Goal: Information Seeking & Learning: Learn about a topic

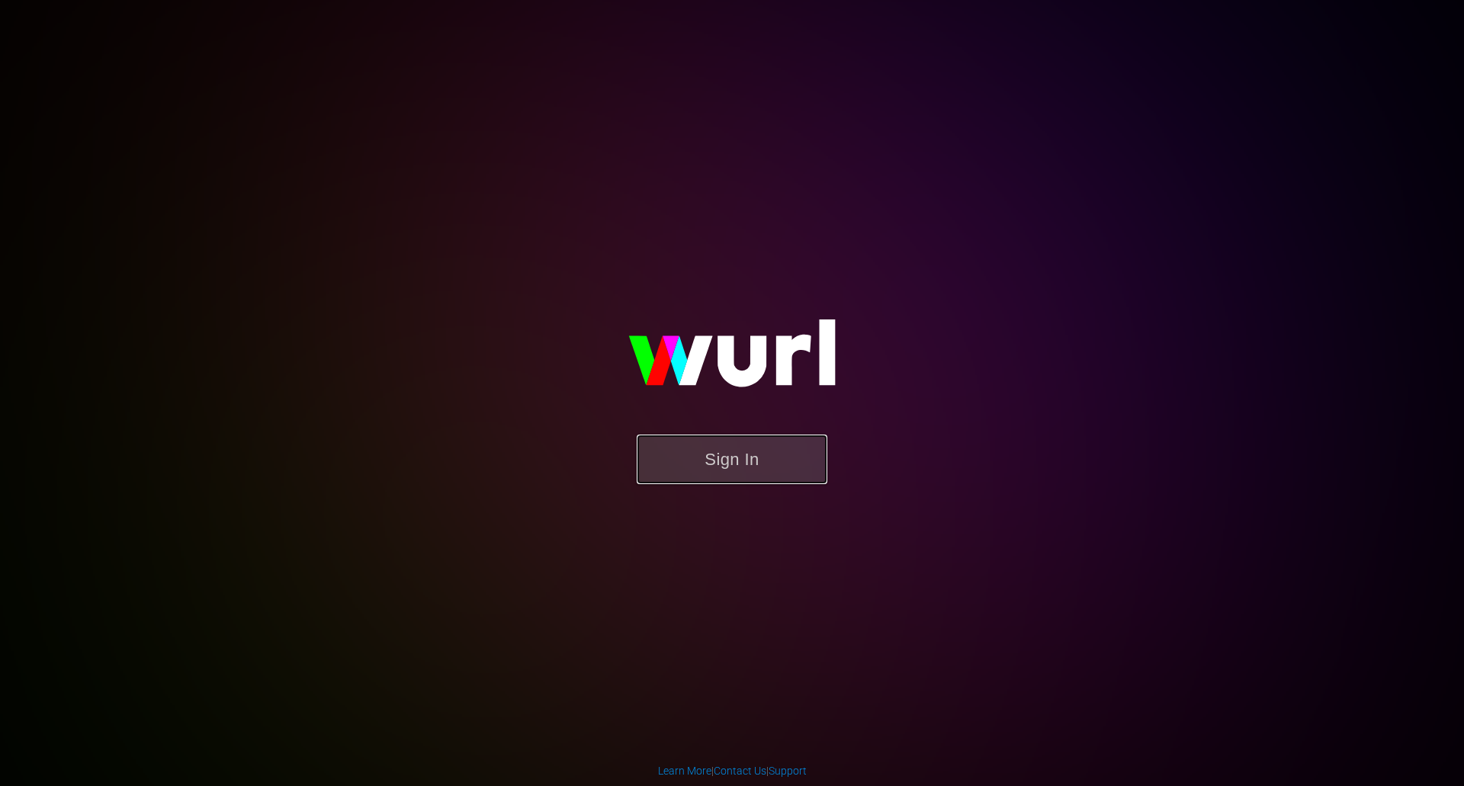
click at [699, 444] on button "Sign In" at bounding box center [732, 460] width 191 height 50
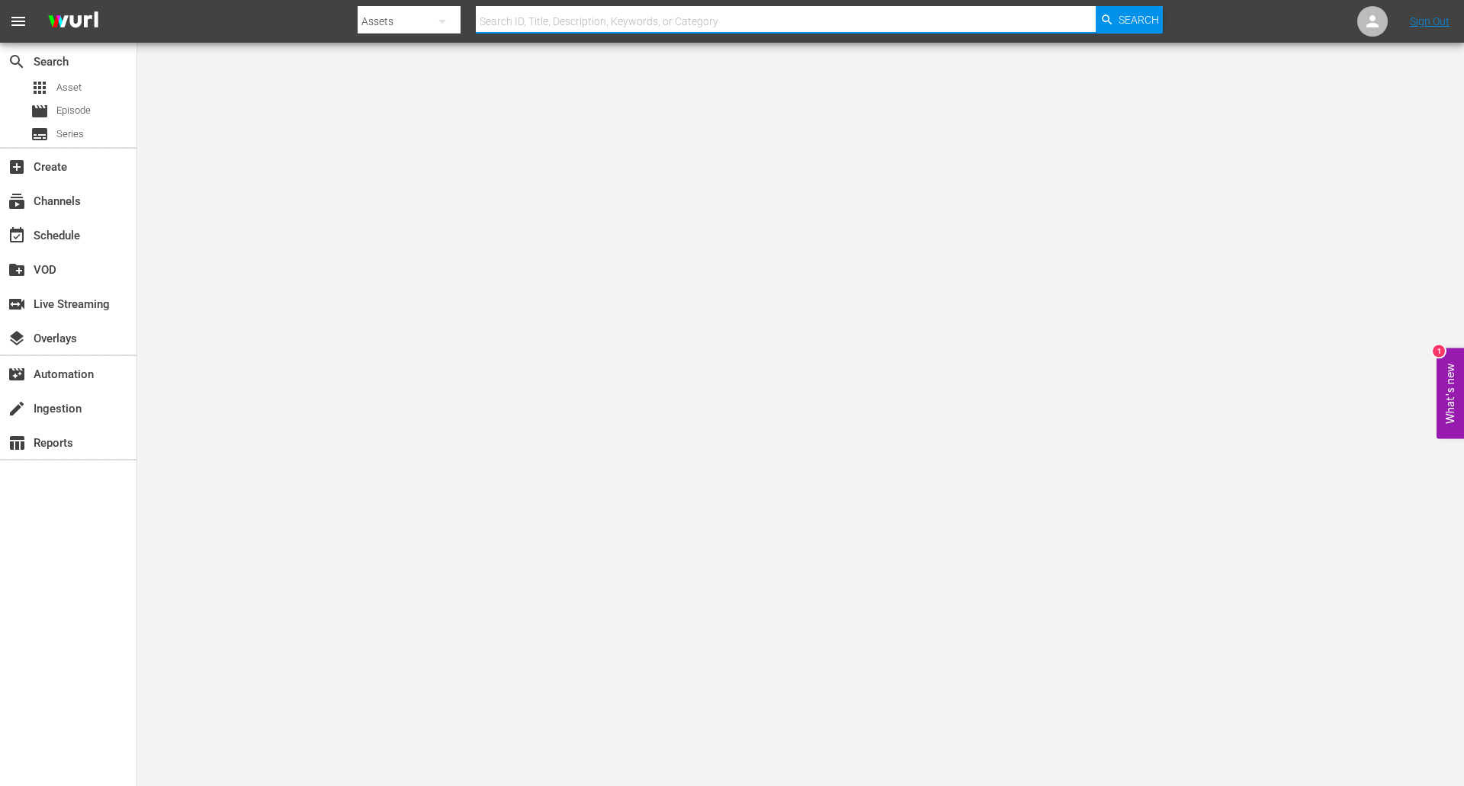
click at [745, 11] on input "text" at bounding box center [786, 21] width 620 height 37
type input "deadhouse"
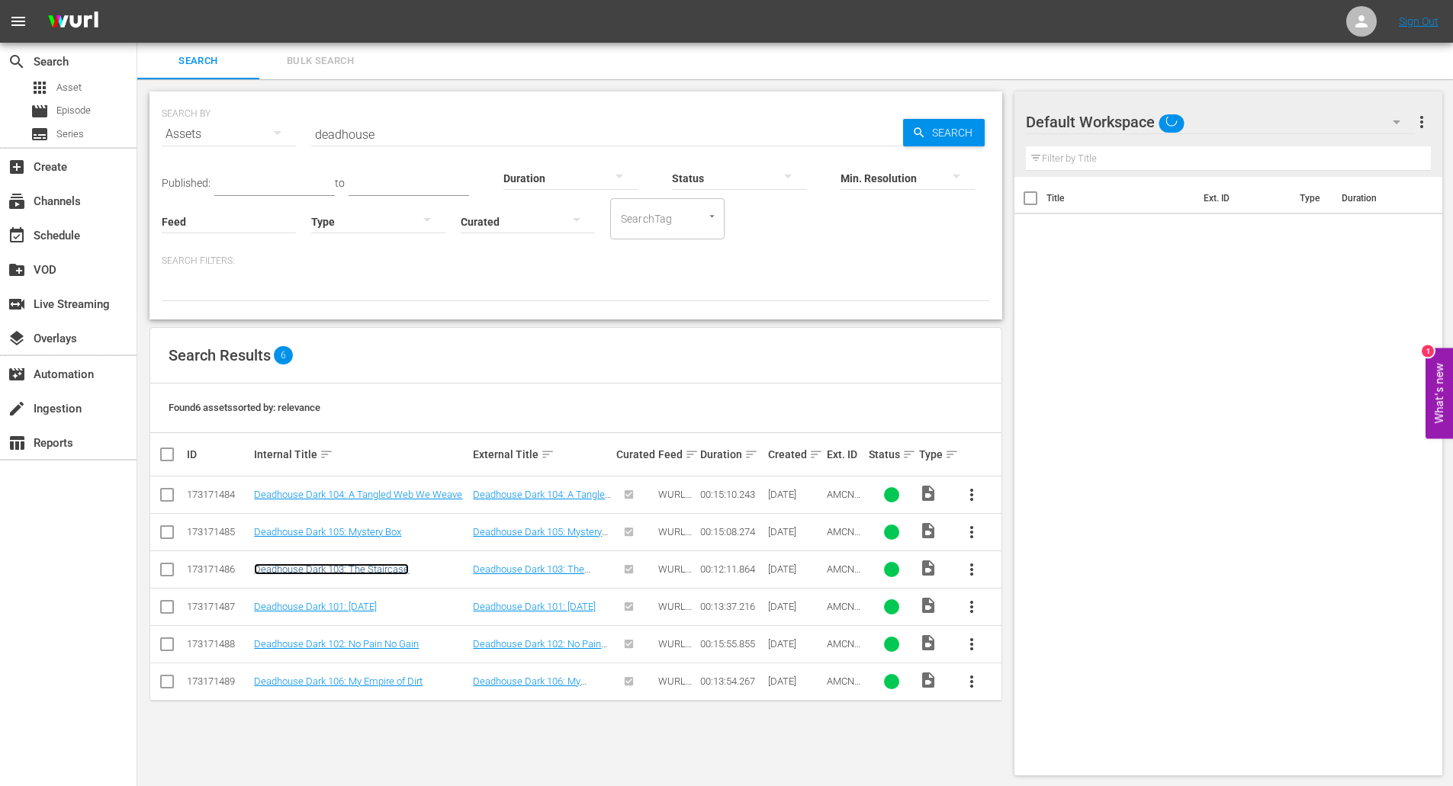
click at [383, 567] on link "Deadhouse Dark 103: The Staircase" at bounding box center [331, 569] width 155 height 11
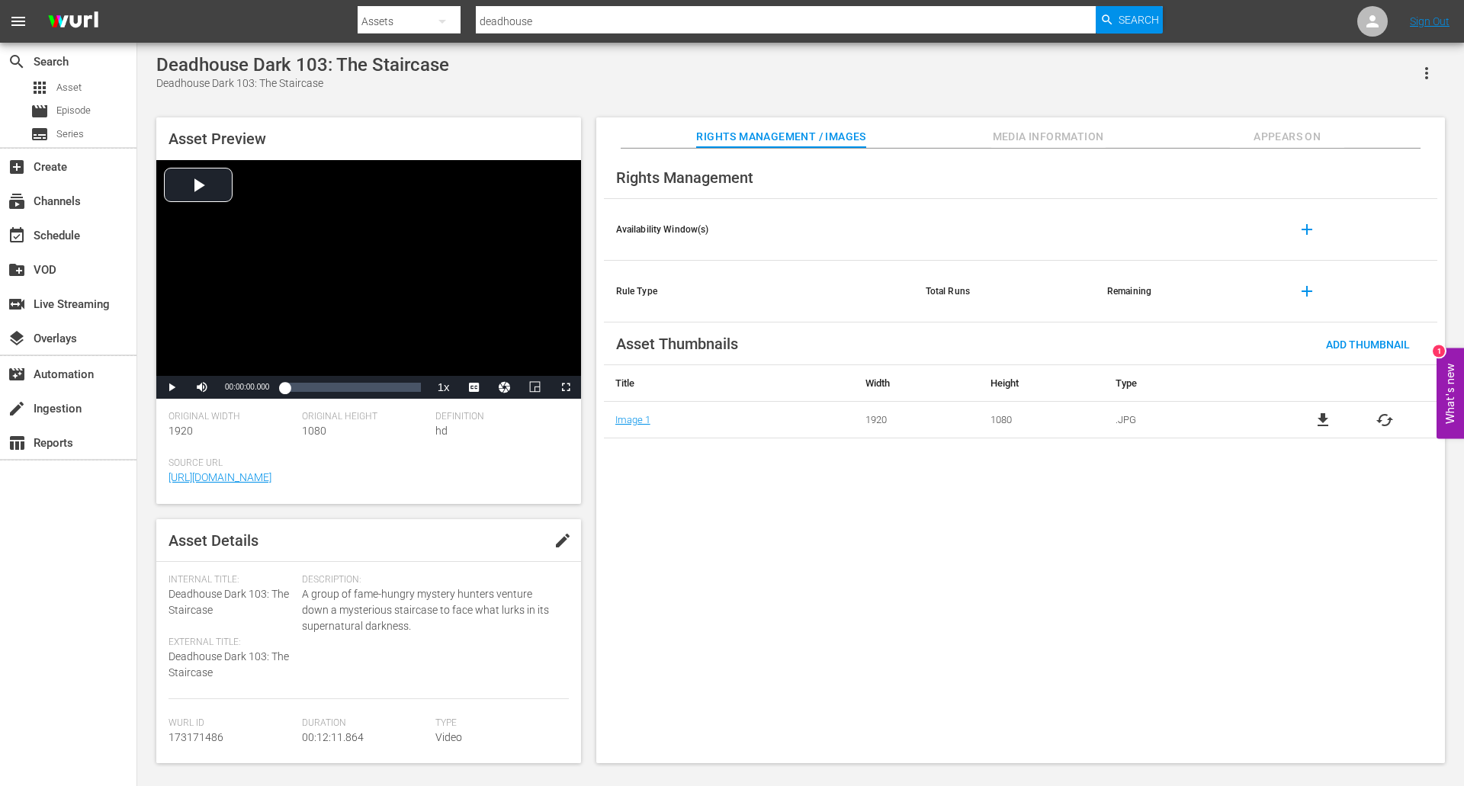
click at [1014, 130] on span "Media Information" at bounding box center [1049, 136] width 114 height 19
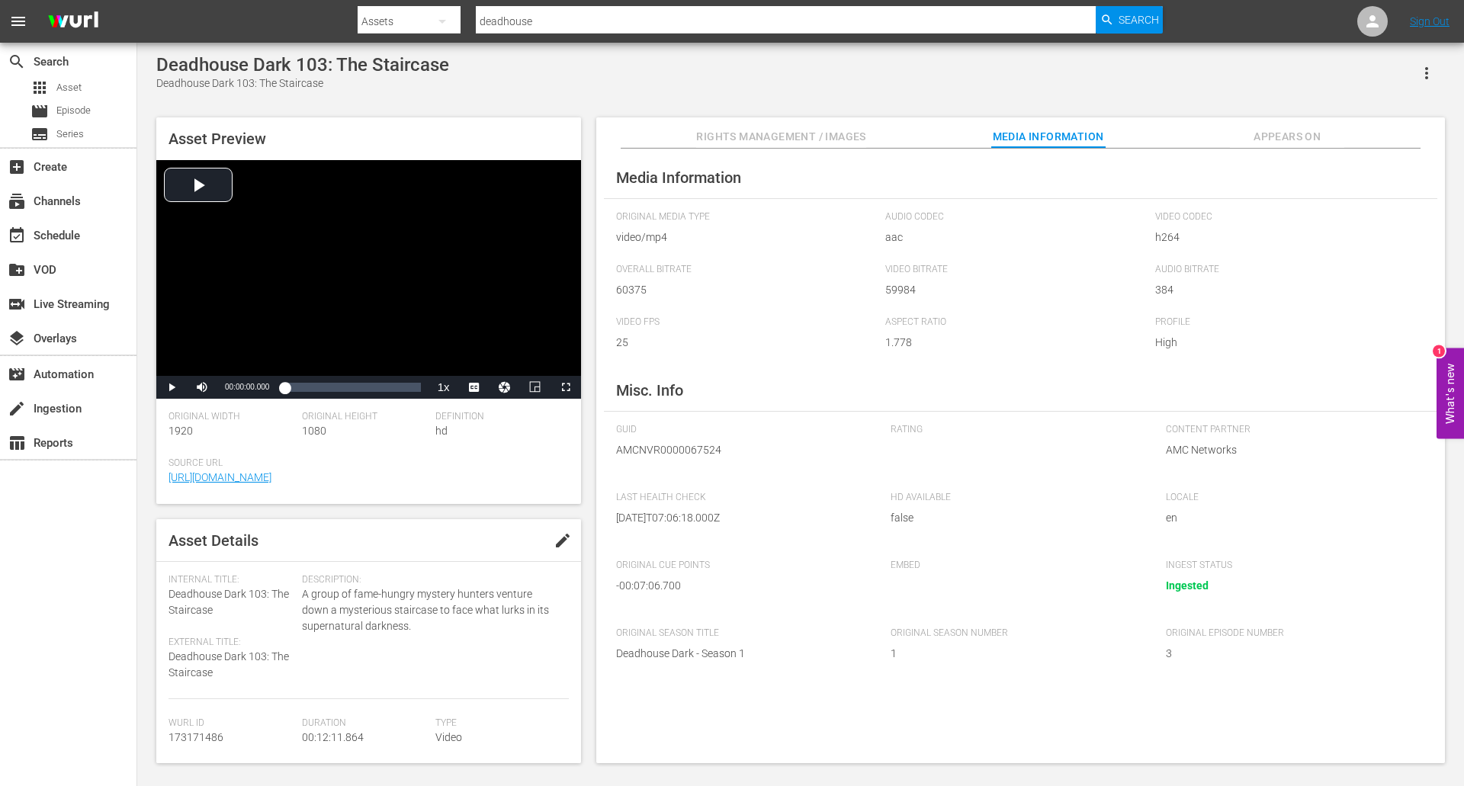
click at [175, 67] on div "Deadhouse Dark 103: The Staircase" at bounding box center [302, 64] width 293 height 21
copy div "Deadhouse Dark 103: The Staircase"
click at [618, 11] on input "deadhouse" at bounding box center [786, 21] width 620 height 37
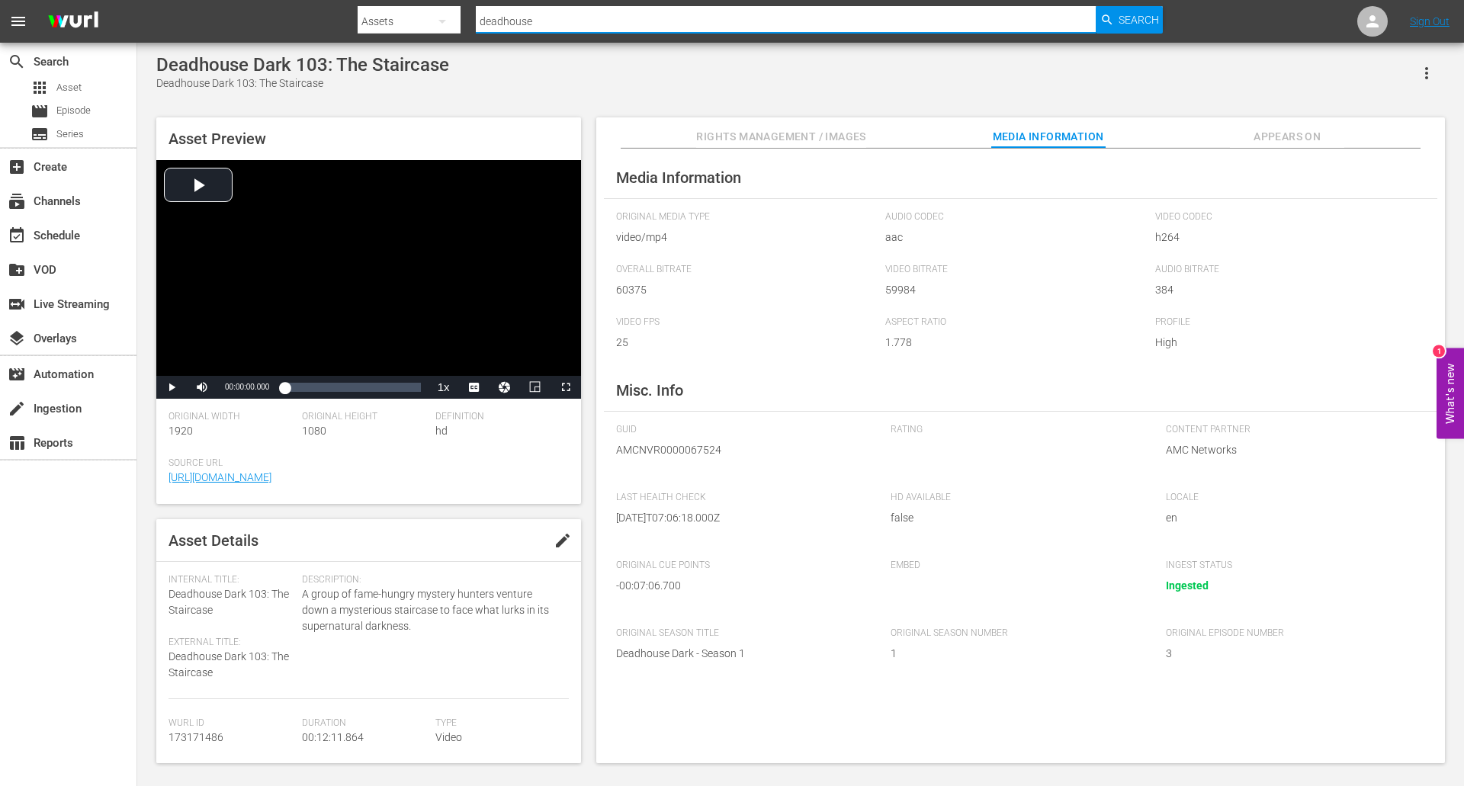
paste input "Deadhouse Dark 103: The Staircase"
type input "deadhouse Deadhouse Dark 103: The Staircase"
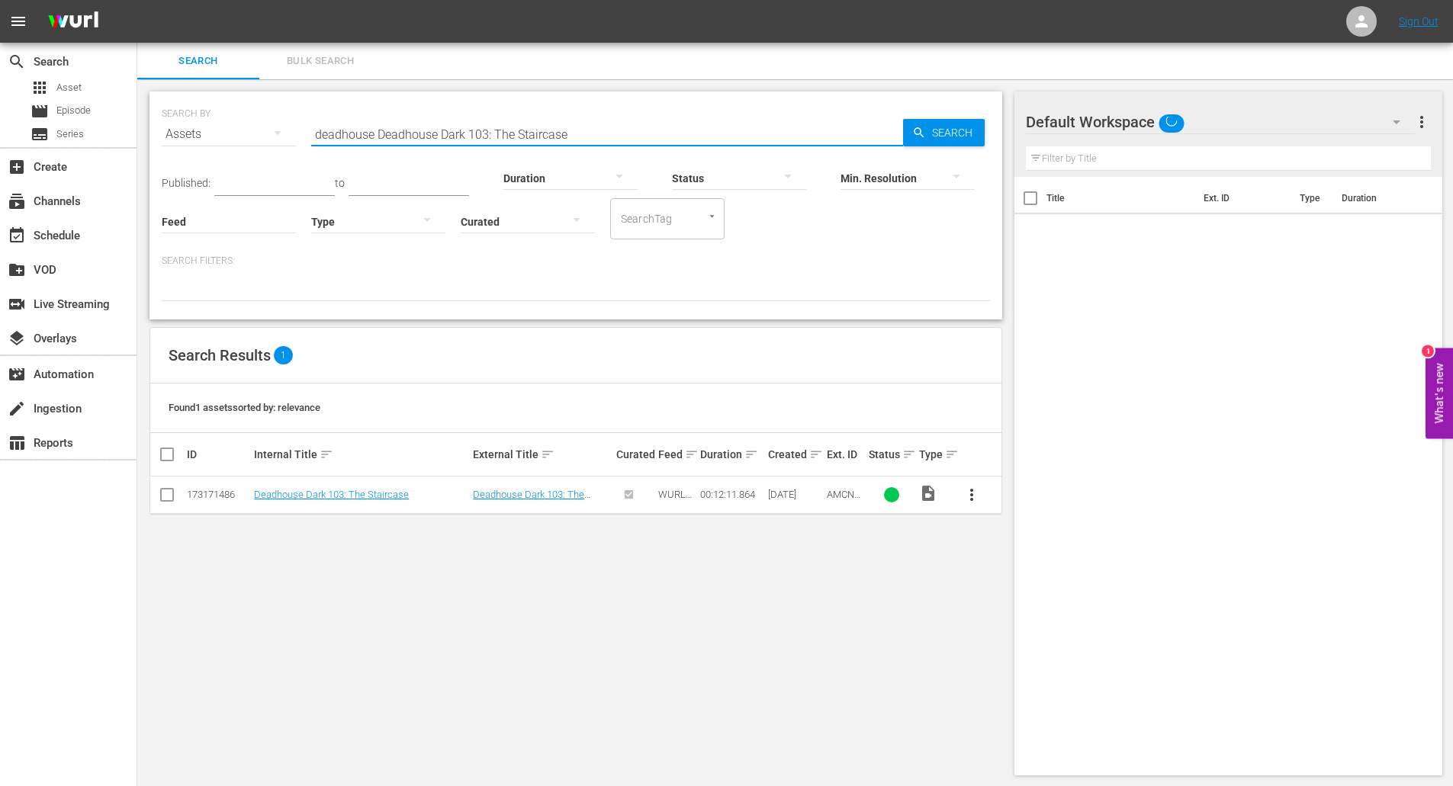
drag, startPoint x: 467, startPoint y: 129, endPoint x: 673, endPoint y: 150, distance: 207.8
click at [673, 150] on div "SEARCH BY Search By Assets Search ID, Title, Description, Keywords, or Category…" at bounding box center [575, 206] width 853 height 228
type input "deadhouse Deadhouse Dark"
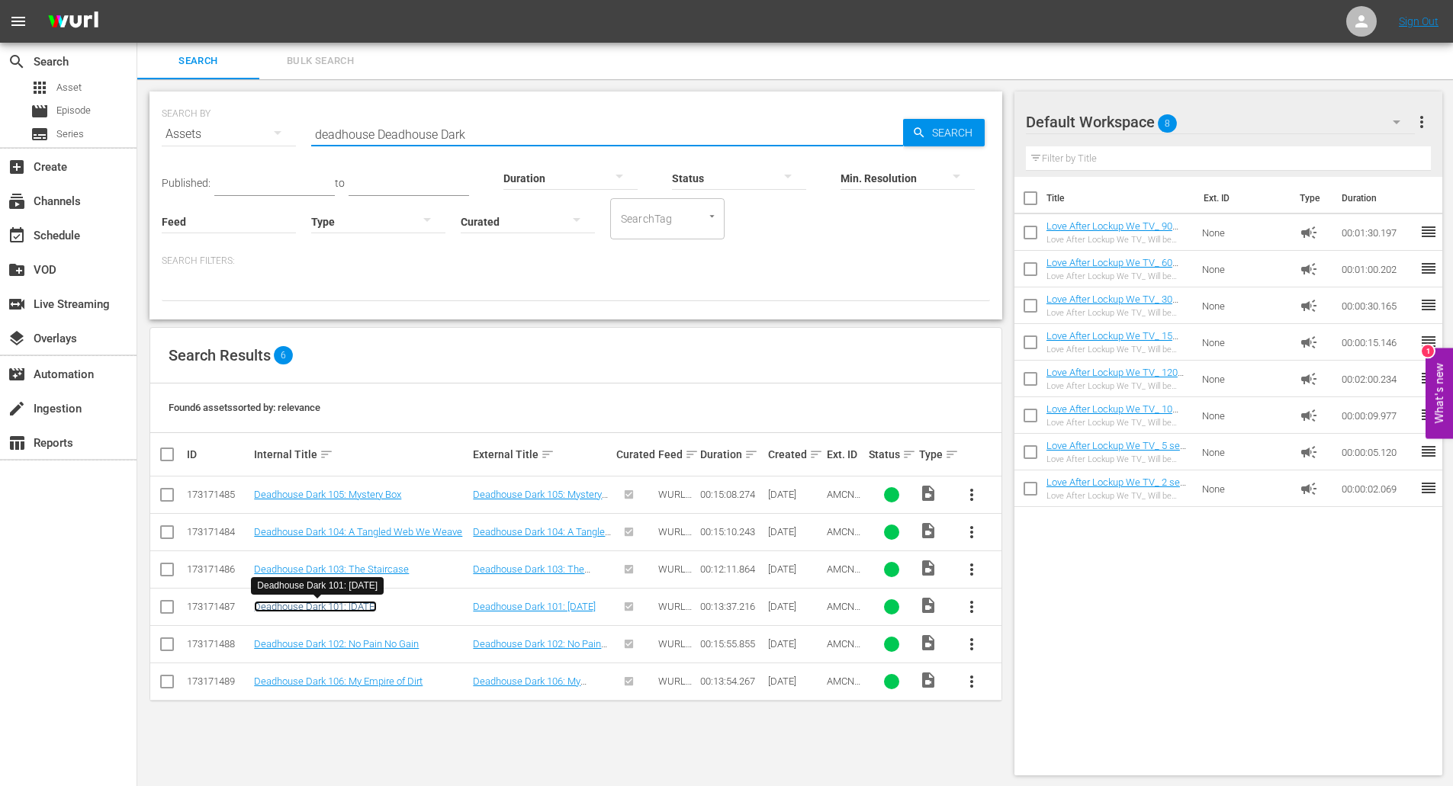
click at [373, 602] on link "Deadhouse Dark 101: Halloween" at bounding box center [315, 606] width 123 height 11
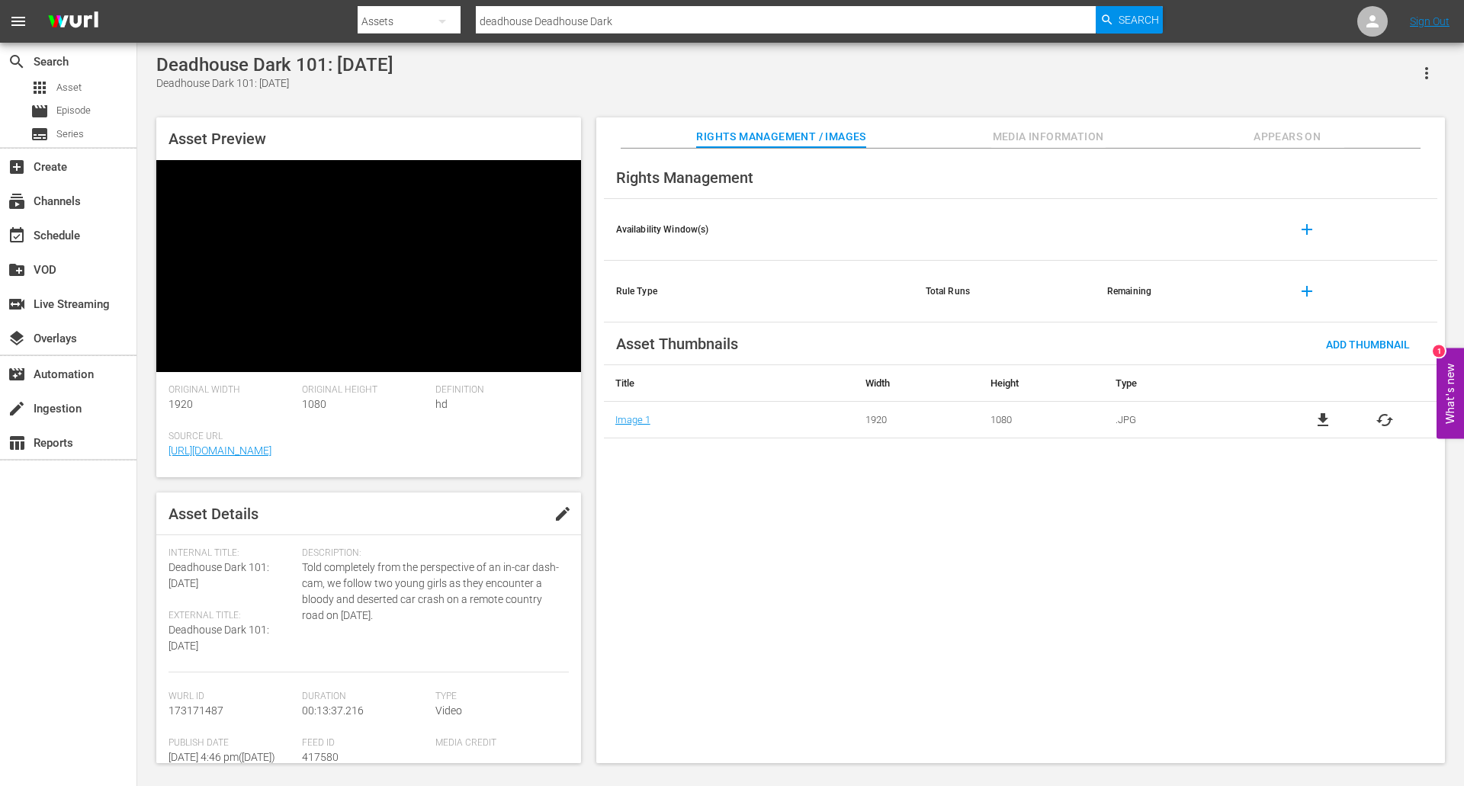
drag, startPoint x: 624, startPoint y: 561, endPoint x: 626, endPoint y: 483, distance: 77.8
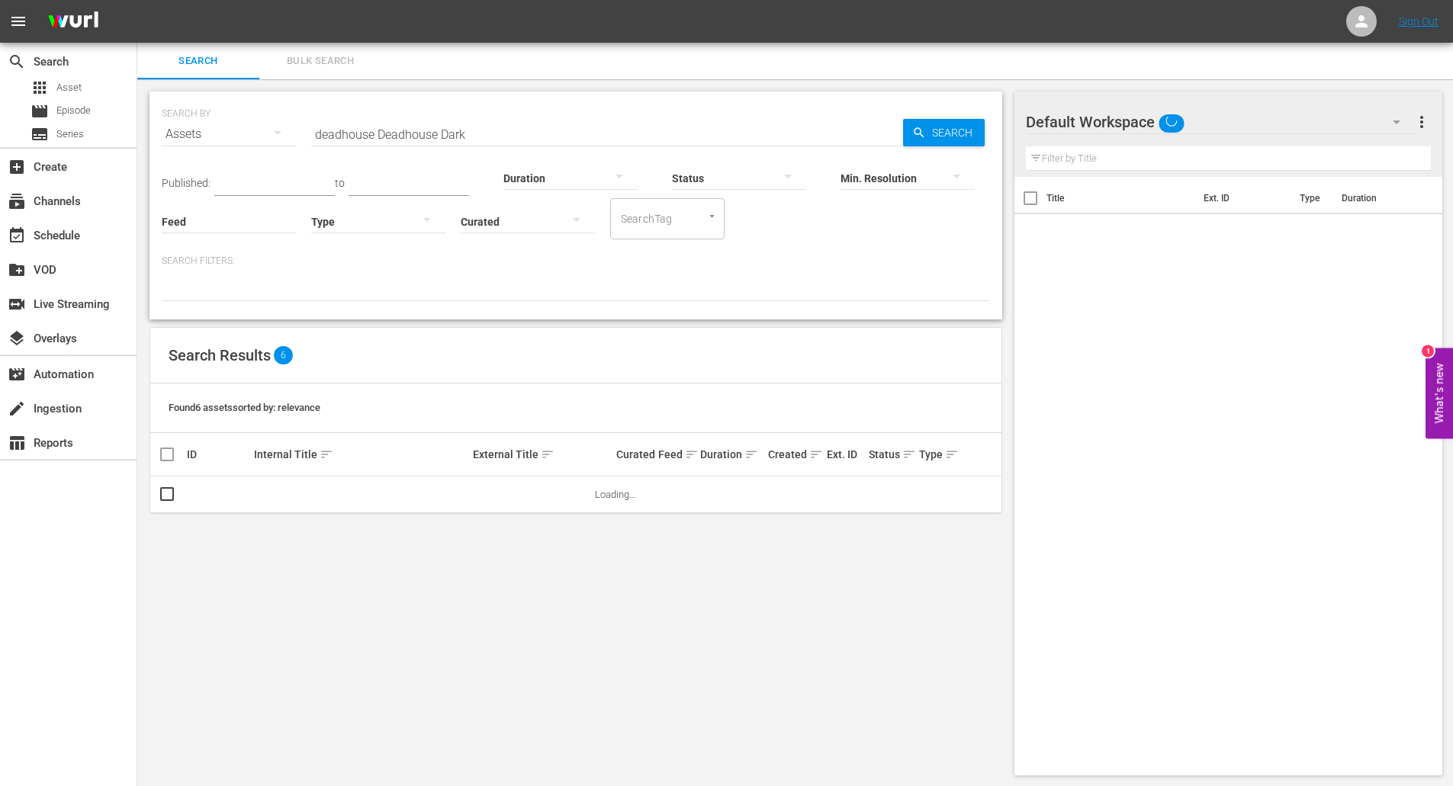
click at [481, 130] on input "deadhouse Deadhouse Dark" at bounding box center [607, 134] width 592 height 37
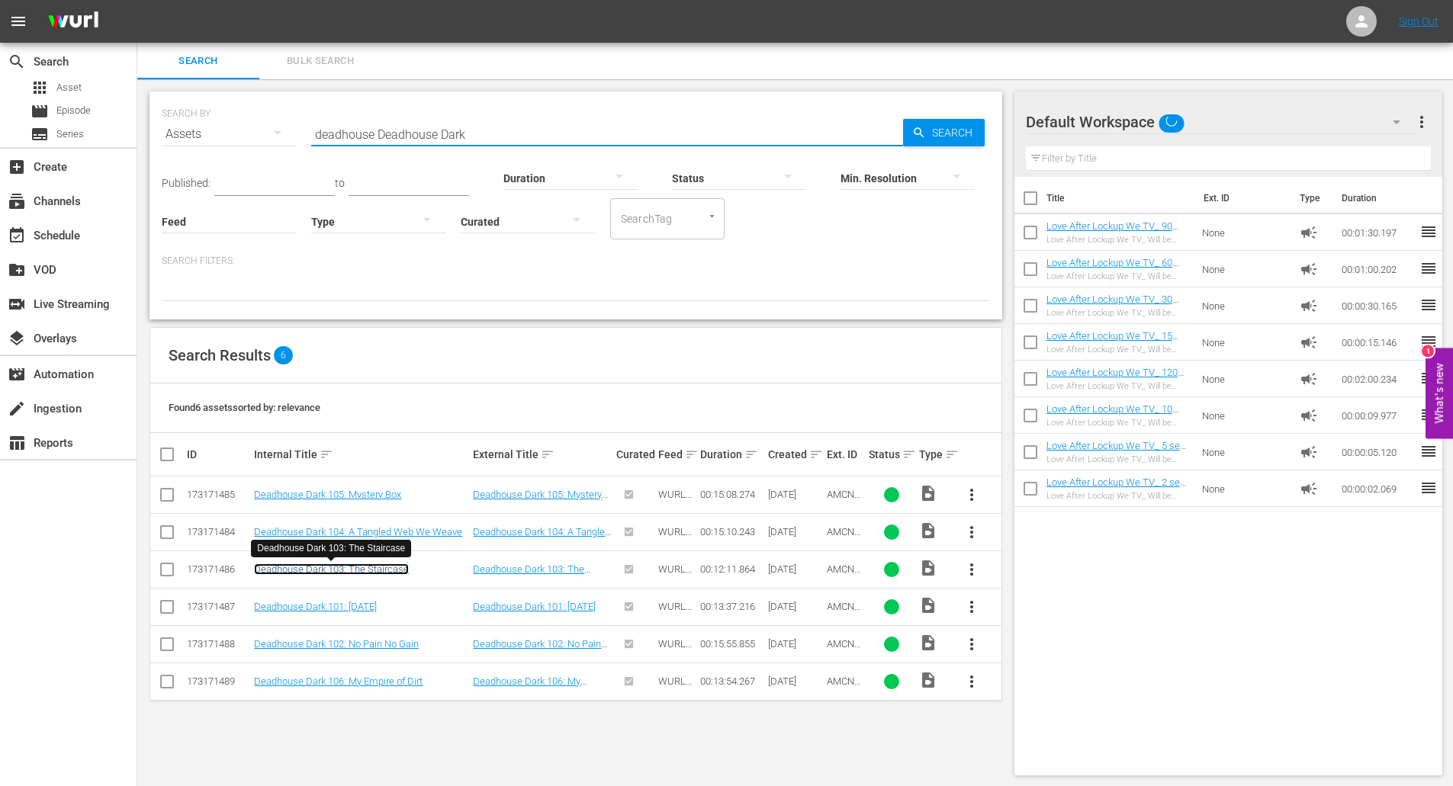
click at [360, 571] on link "Deadhouse Dark 103: The Staircase" at bounding box center [331, 569] width 155 height 11
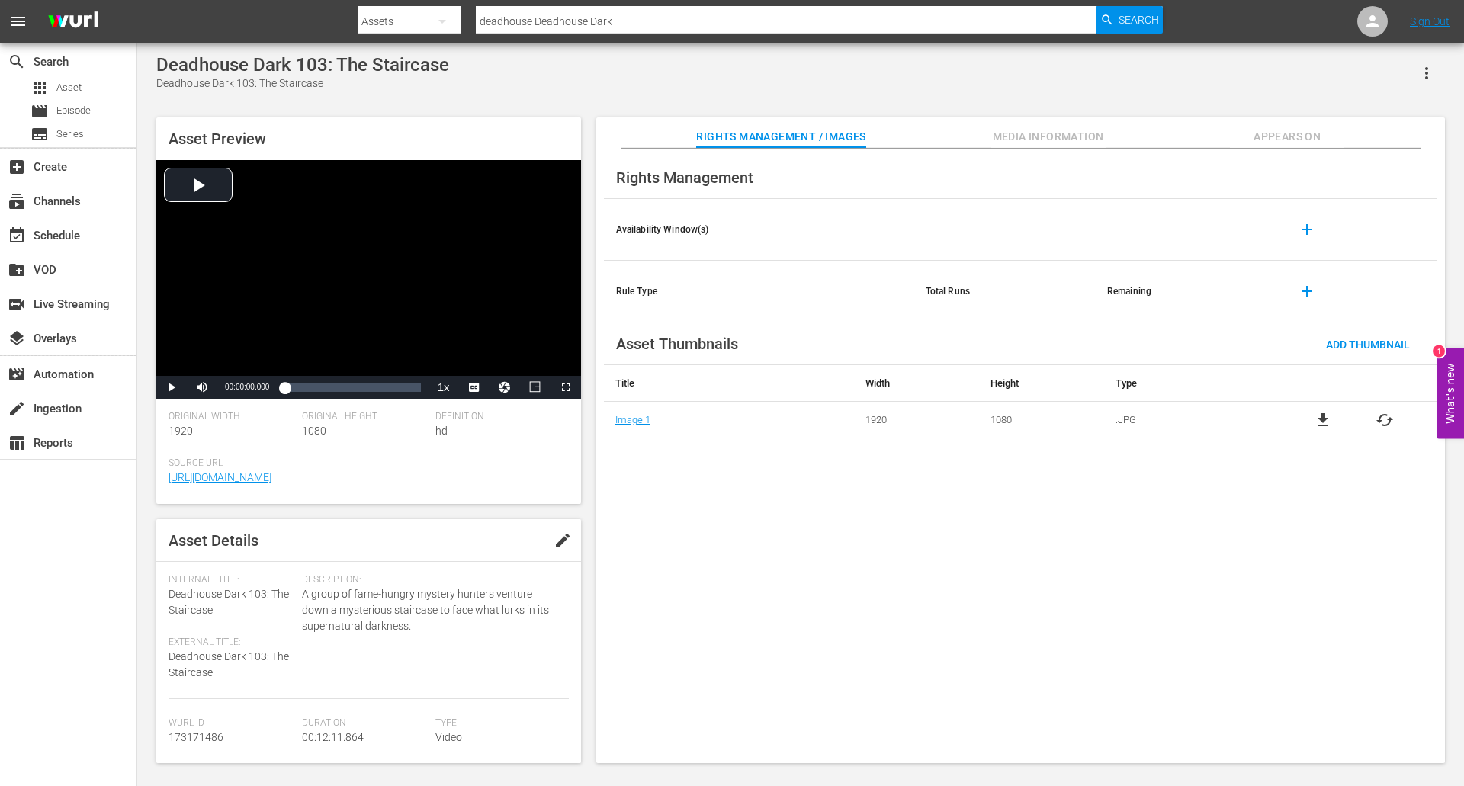
click at [1262, 133] on span "Appears On" at bounding box center [1287, 136] width 114 height 19
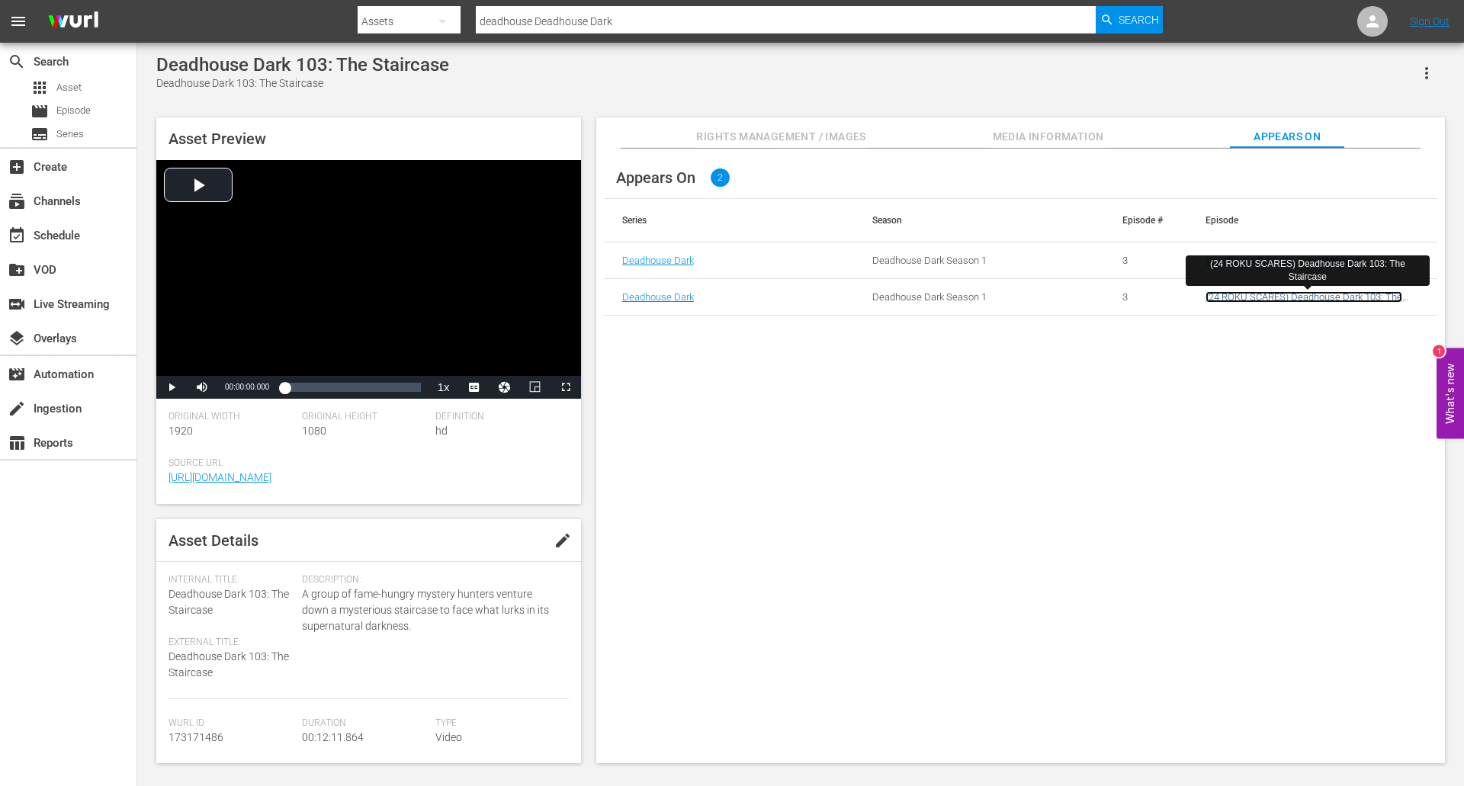
click at [1282, 302] on link "(24 ROKU SCARES) Deadhouse Dark 103: The Staircase" at bounding box center [1304, 302] width 197 height 23
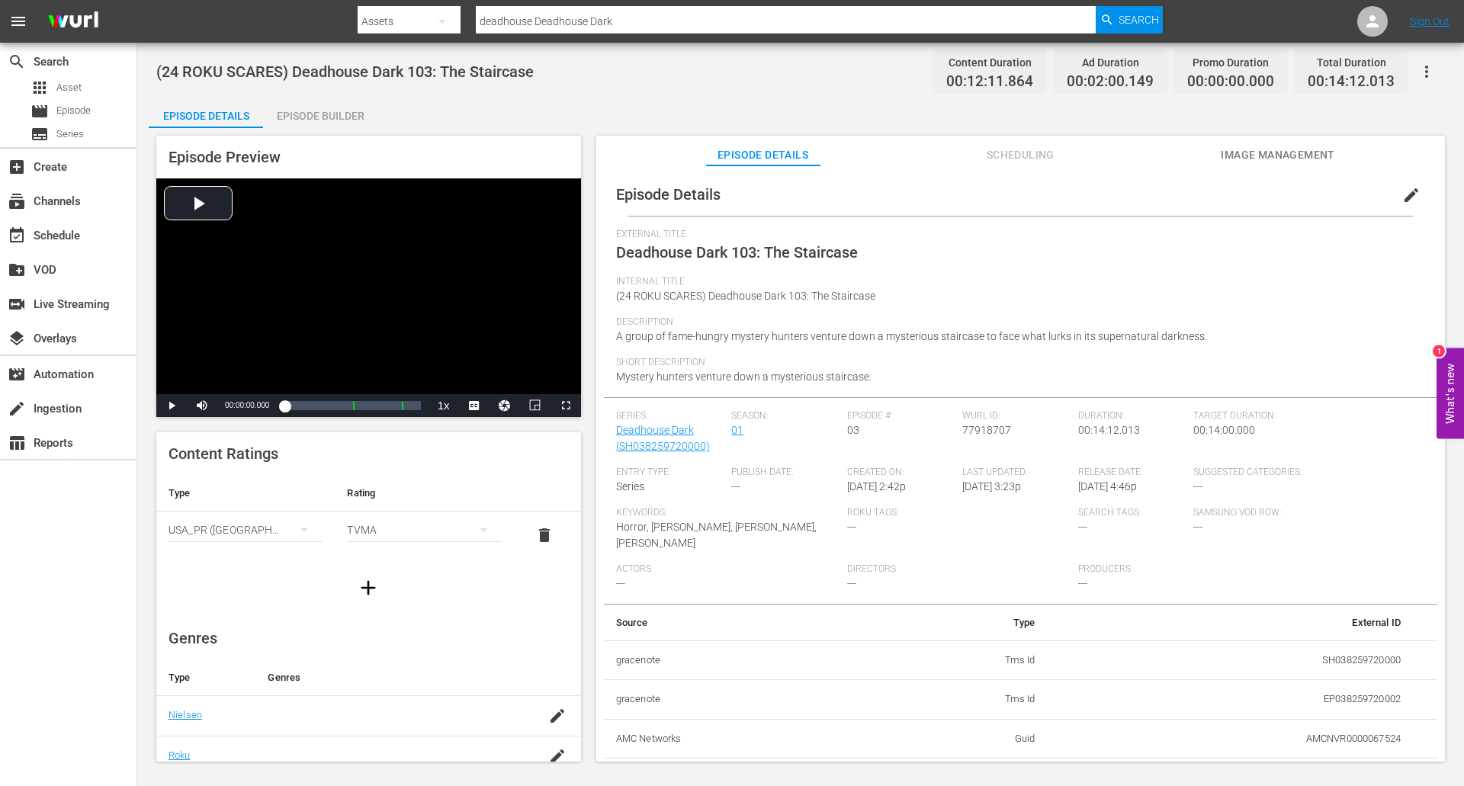
click at [995, 138] on button "Scheduling" at bounding box center [1020, 151] width 114 height 31
